Goal: Task Accomplishment & Management: Manage account settings

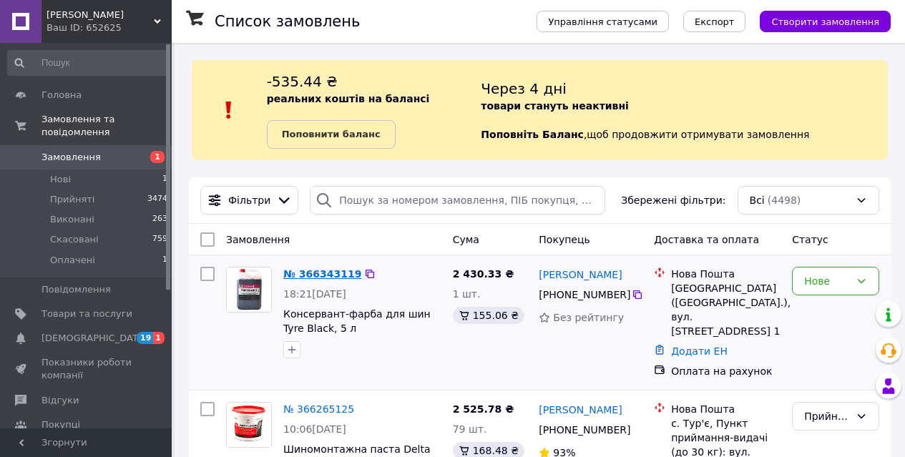
scroll to position [215, 0]
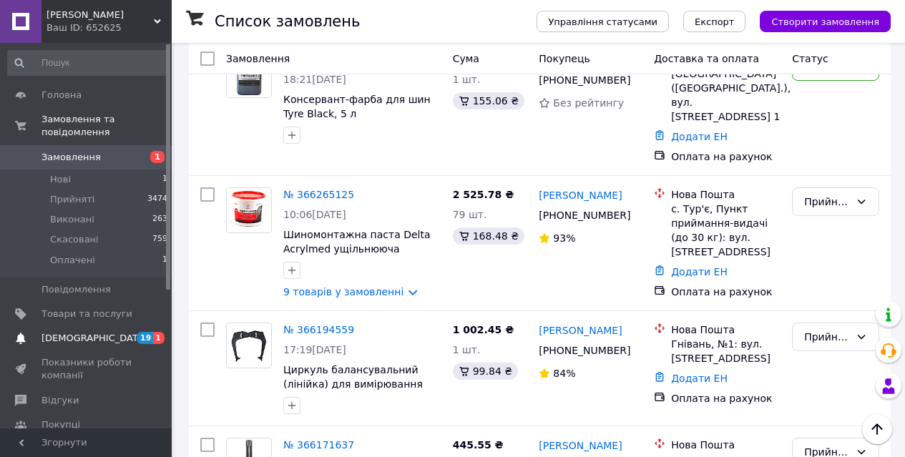
click at [146, 332] on span "19" at bounding box center [145, 338] width 16 height 12
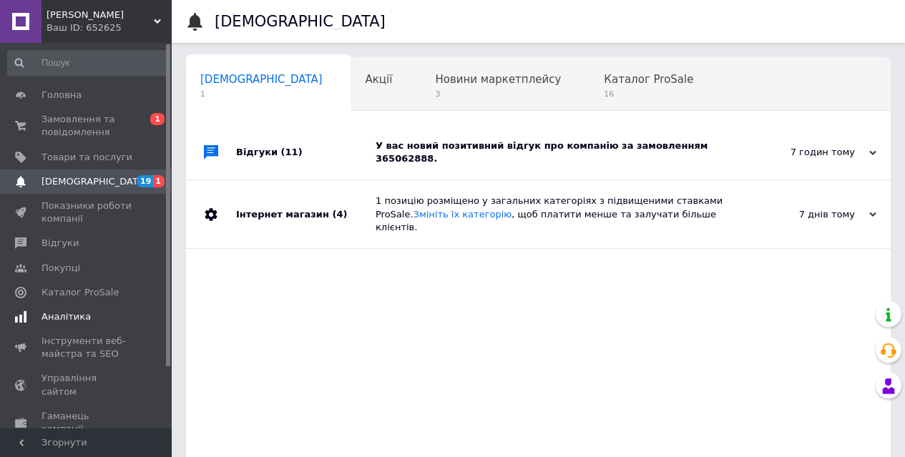
scroll to position [0, 7]
click at [665, 145] on div "У вас новий позитивний відгук про компанію за замовленням 365062888." at bounding box center [555, 153] width 358 height 26
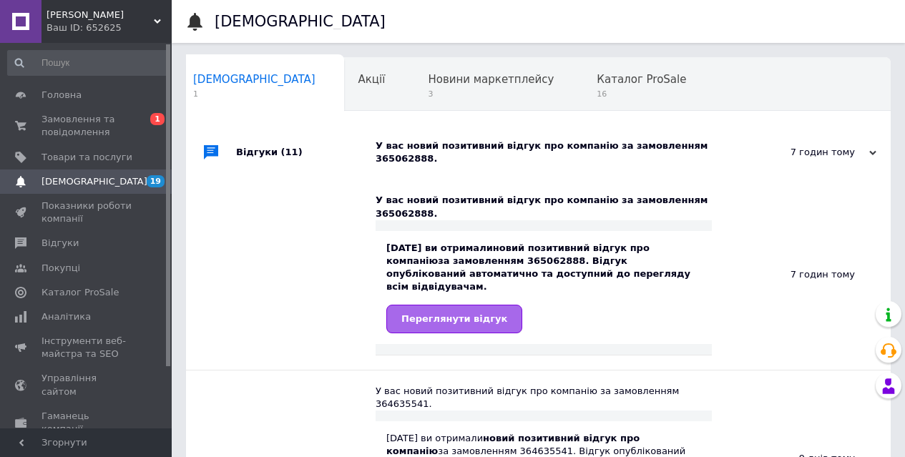
click at [424, 313] on span "Переглянути відгук" at bounding box center [454, 318] width 106 height 11
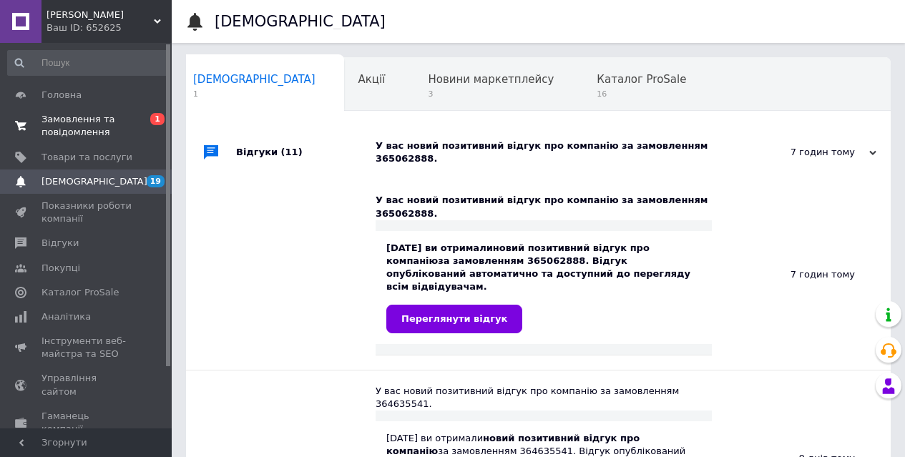
click at [112, 121] on span "Замовлення та повідомлення" at bounding box center [86, 126] width 91 height 26
